Goal: Transaction & Acquisition: Subscribe to service/newsletter

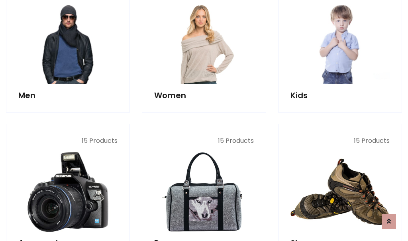
scroll to position [579, 0]
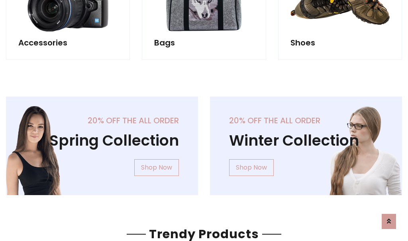
click at [204, 142] on div "20% off the all order Winter Collection Shop Now" at bounding box center [306, 152] width 204 height 111
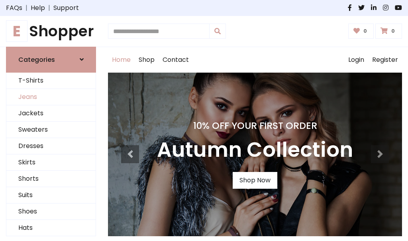
click at [51, 97] on link "Jeans" at bounding box center [50, 97] width 89 height 16
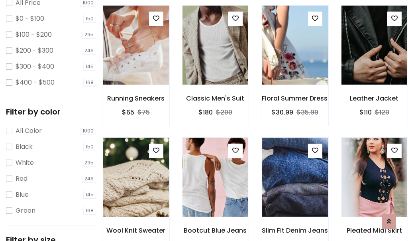
scroll to position [234, 0]
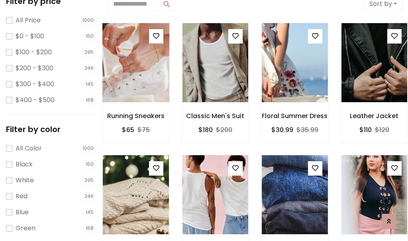
click at [136, 62] on img at bounding box center [135, 62] width 79 height 191
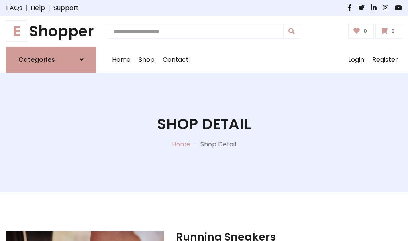
scroll to position [86, 0]
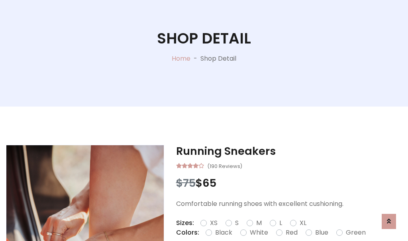
click at [291, 233] on label "Red" at bounding box center [292, 233] width 12 height 10
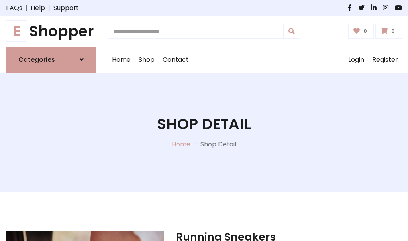
scroll to position [86, 0]
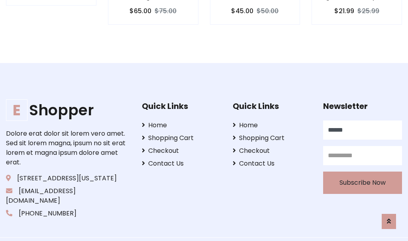
type input "******"
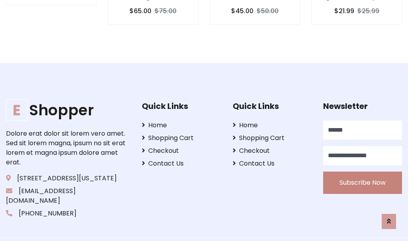
type input "**********"
click at [363, 173] on button "Subscribe Now" at bounding box center [362, 183] width 79 height 22
